Goal: Find specific page/section: Find specific page/section

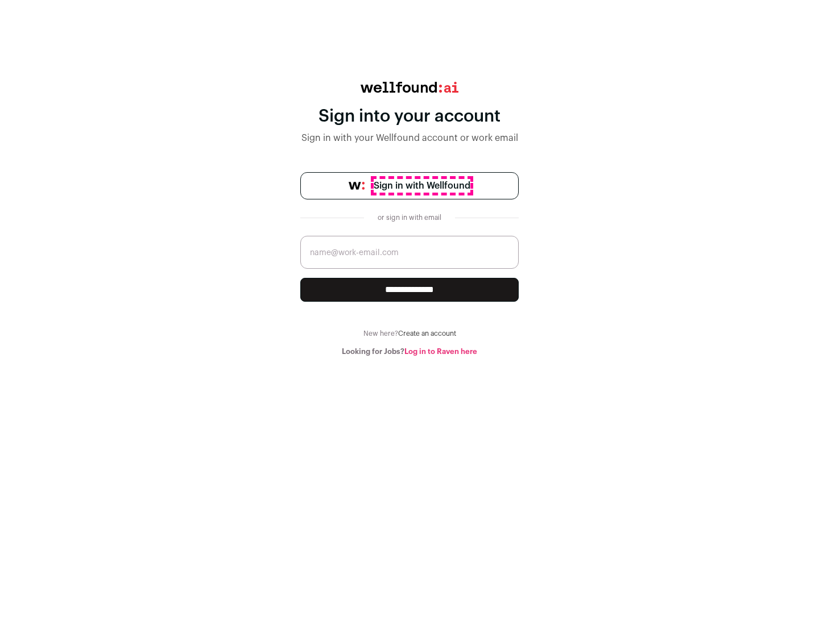
click at [421, 186] on span "Sign in with Wellfound" at bounding box center [422, 186] width 97 height 14
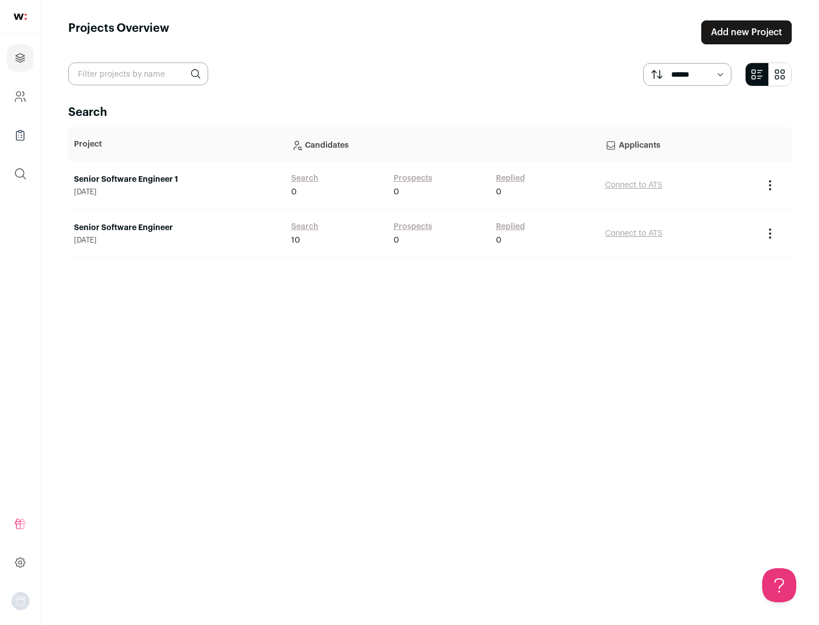
click at [176, 228] on link "Senior Software Engineer" at bounding box center [177, 227] width 206 height 11
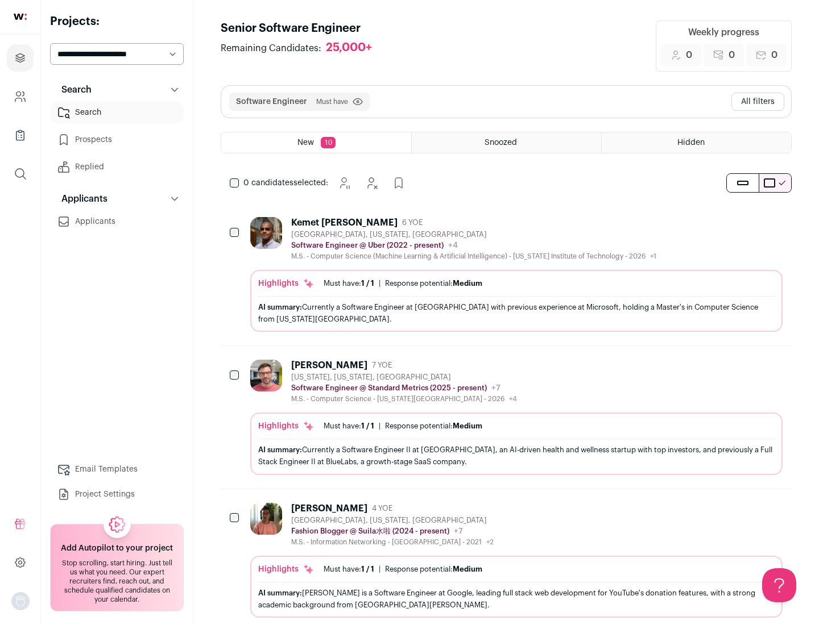
click at [506, 275] on div "Highlights Must have: 1 / 1 How many must haves have been fulfilled? | Response…" at bounding box center [516, 301] width 532 height 62
